Goal: Information Seeking & Learning: Learn about a topic

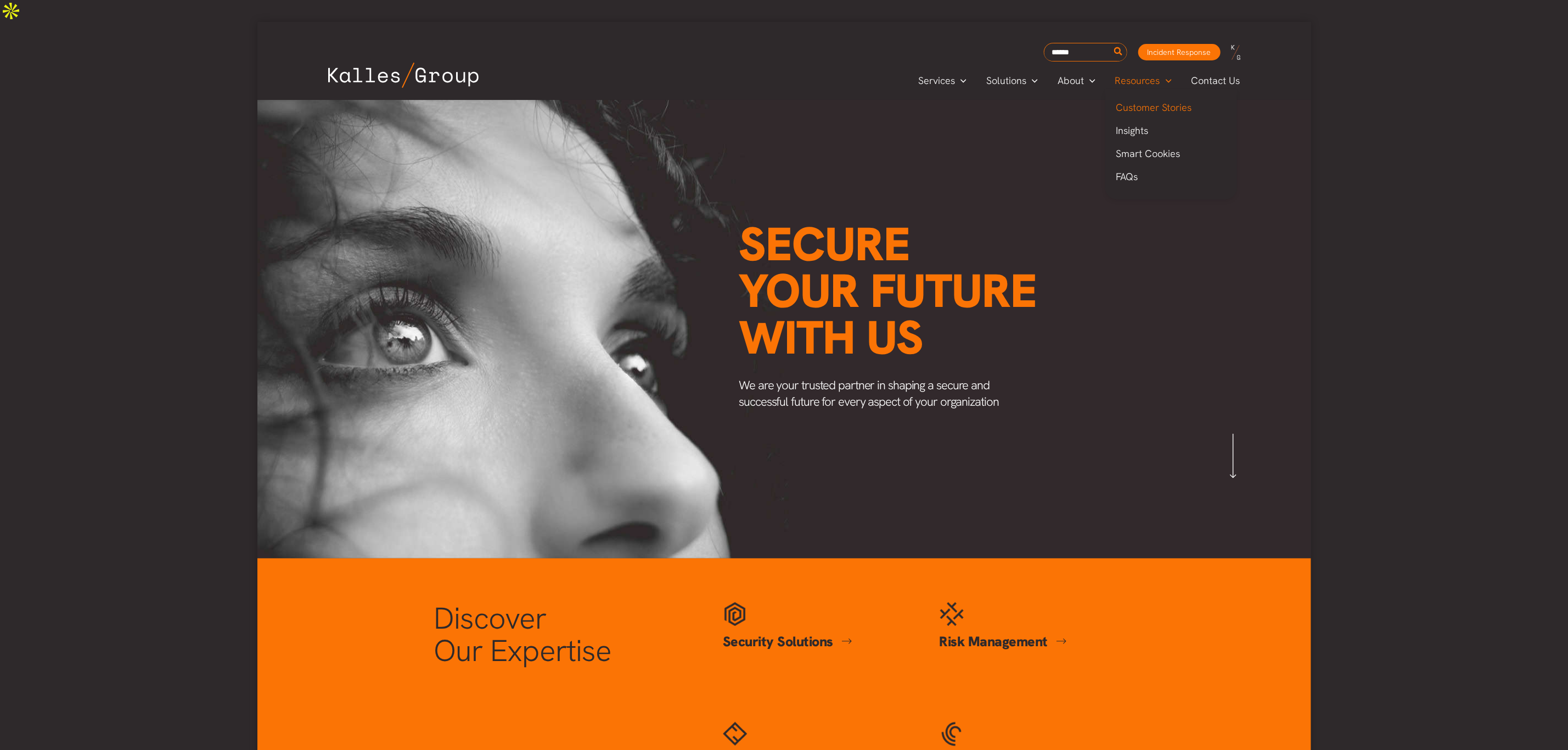
click at [1133, 101] on span "Customer Stories" at bounding box center [1154, 108] width 76 height 13
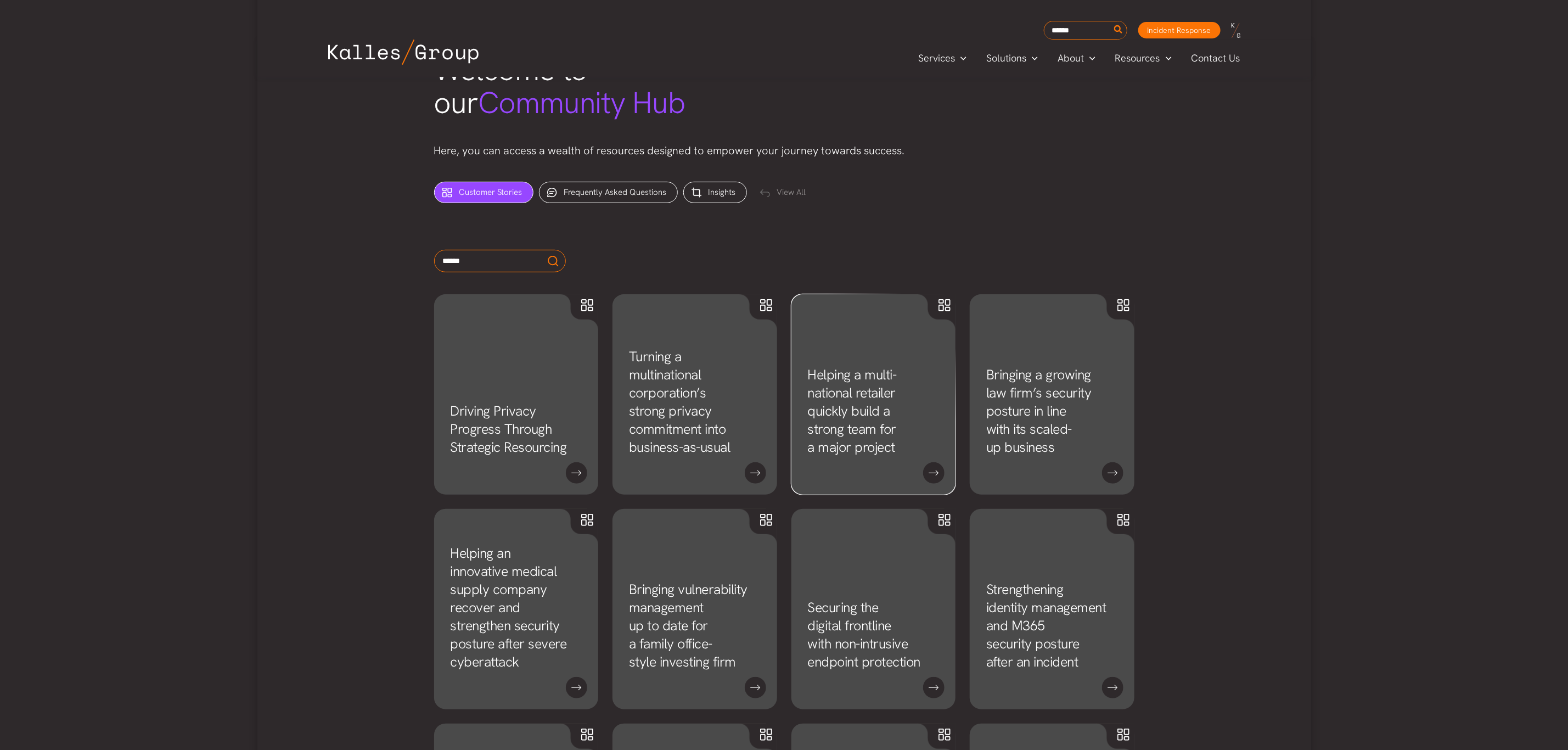
scroll to position [412, 0]
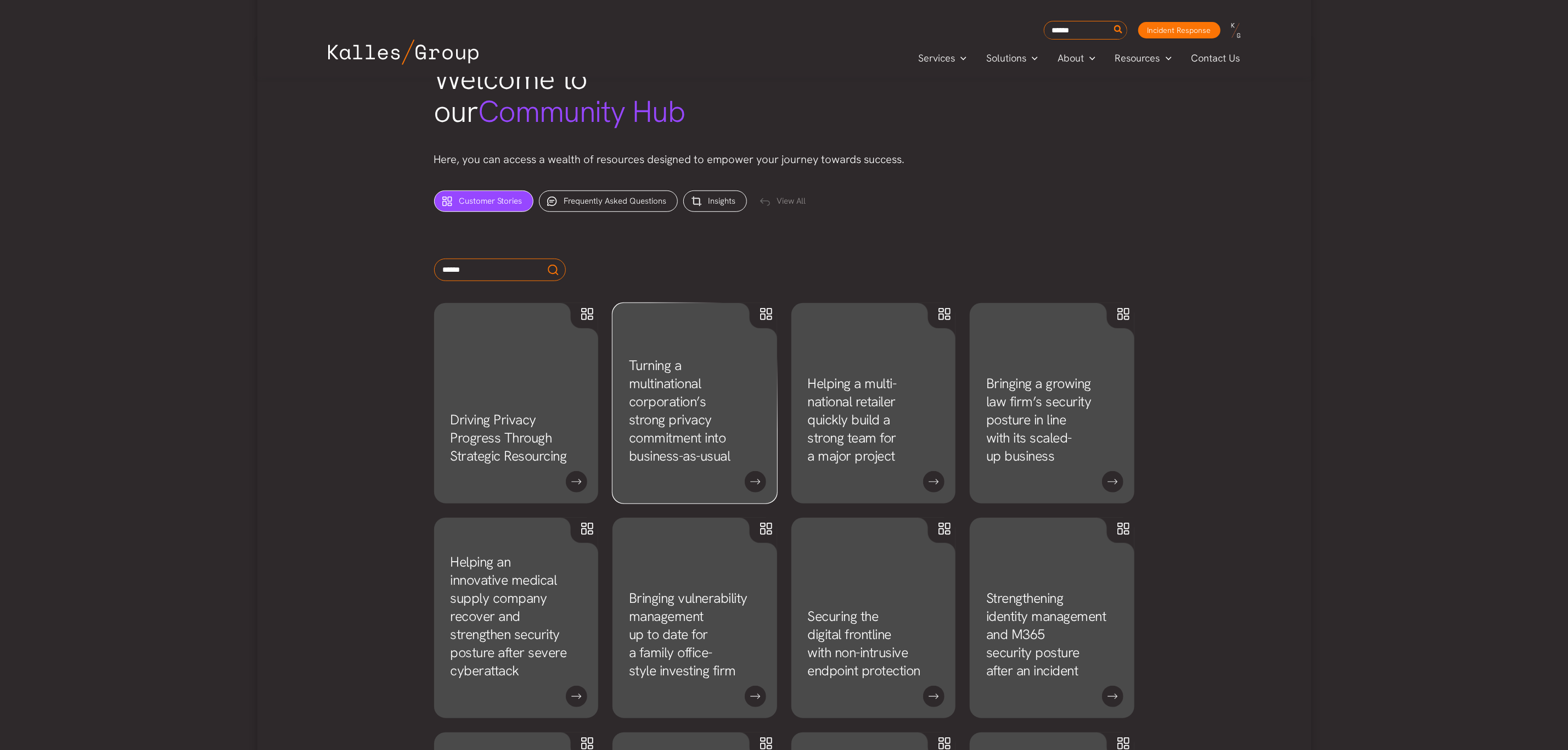
click at [676, 416] on link "Turning a multinational corporation’s strong privacy commitment into business-a…" at bounding box center [680, 410] width 102 height 109
